Goal: Task Accomplishment & Management: Manage account settings

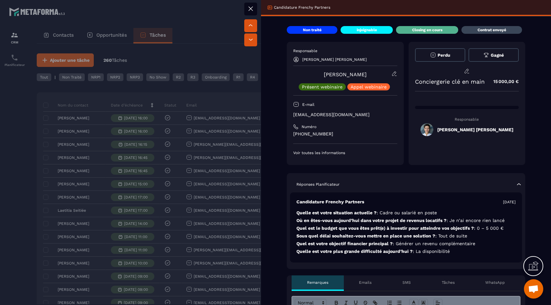
scroll to position [100, 0]
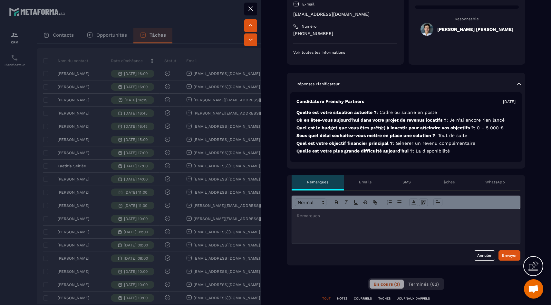
click at [315, 232] on div at bounding box center [406, 226] width 228 height 34
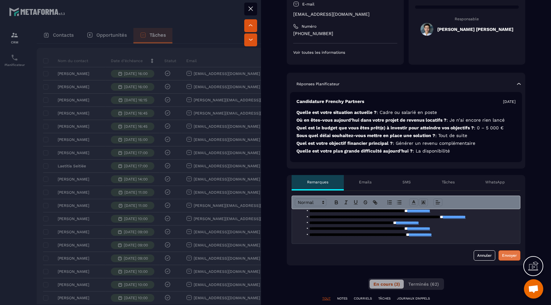
click at [512, 252] on button "Envoyer" at bounding box center [509, 256] width 22 height 10
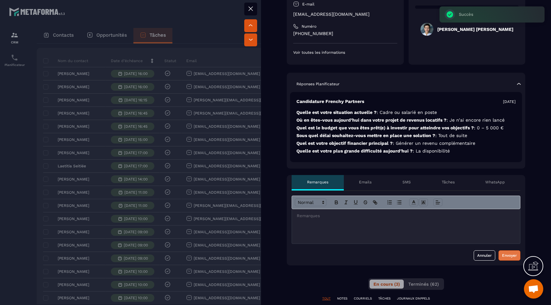
scroll to position [0, 0]
click at [259, 210] on div at bounding box center [275, 152] width 551 height 305
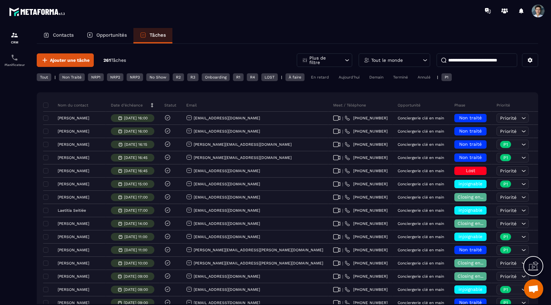
click at [342, 77] on div "Aujourd'hui" at bounding box center [348, 77] width 27 height 8
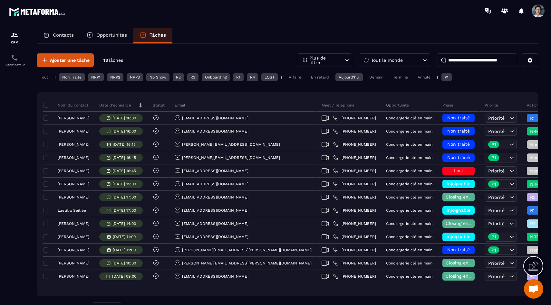
click at [37, 79] on div "Tout" at bounding box center [44, 77] width 14 height 8
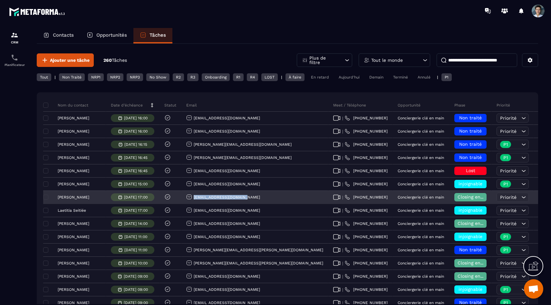
drag, startPoint x: 253, startPoint y: 198, endPoint x: 195, endPoint y: 198, distance: 58.3
click at [195, 198] on div "[EMAIL_ADDRESS][DOMAIN_NAME]" at bounding box center [254, 197] width 147 height 13
copy p "[EMAIL_ADDRESS][DOMAIN_NAME]"
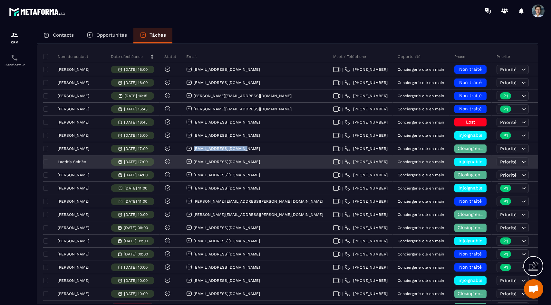
scroll to position [48, 0]
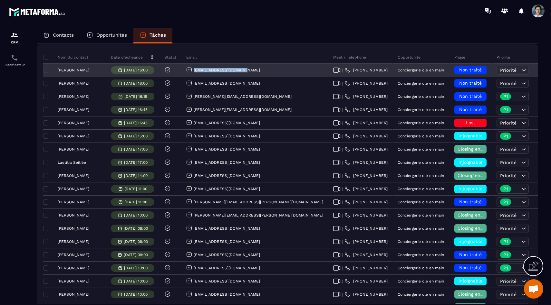
drag, startPoint x: 268, startPoint y: 67, endPoint x: 254, endPoint y: 69, distance: 14.0
click at [254, 69] on div "[EMAIL_ADDRESS][DOMAIN_NAME]" at bounding box center [254, 70] width 147 height 13
copy p "[EMAIL_ADDRESS][DOMAIN_NAME]"
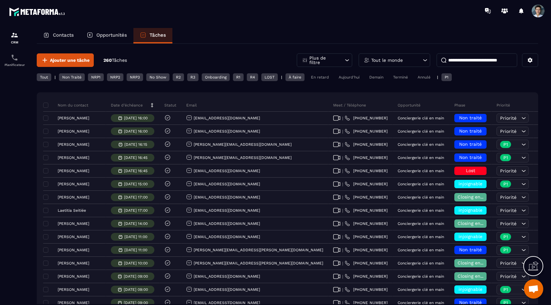
click at [392, 62] on p "Tout le monde" at bounding box center [387, 60] width 32 height 5
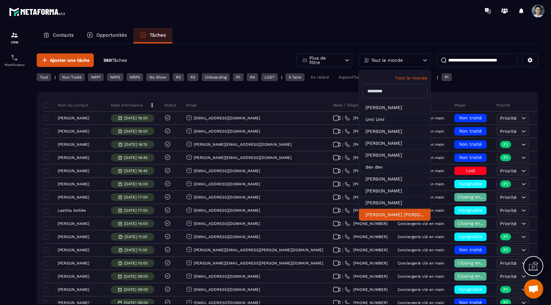
click at [372, 217] on li "[PERSON_NAME] [PERSON_NAME]" at bounding box center [395, 215] width 72 height 12
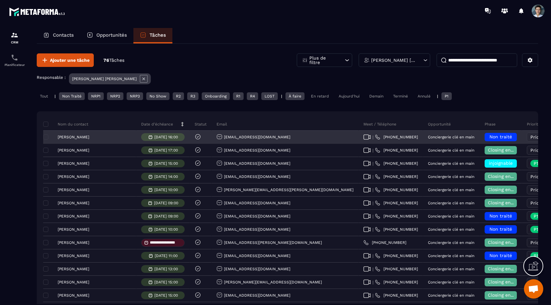
click at [489, 139] on span "Non traité" at bounding box center [500, 136] width 23 height 5
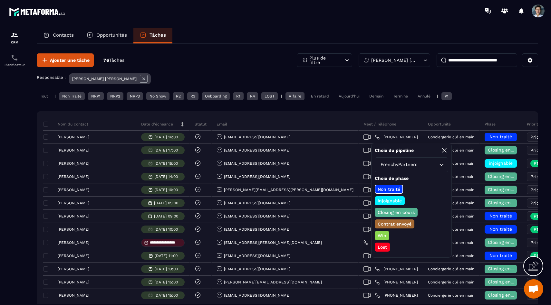
click at [391, 213] on p "Closing en cours" at bounding box center [396, 212] width 39 height 6
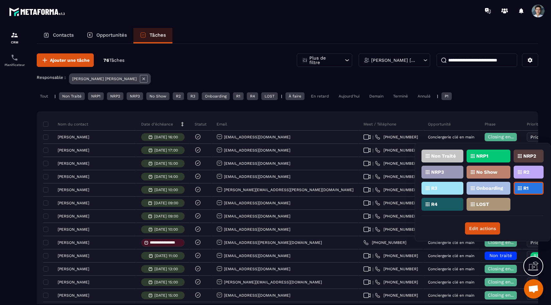
click at [526, 173] on p "R2" at bounding box center [526, 172] width 6 height 5
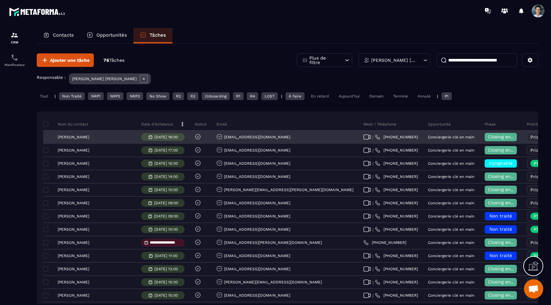
click at [80, 137] on p "[PERSON_NAME]" at bounding box center [74, 137] width 32 height 5
